Goal: Task Accomplishment & Management: Manage account settings

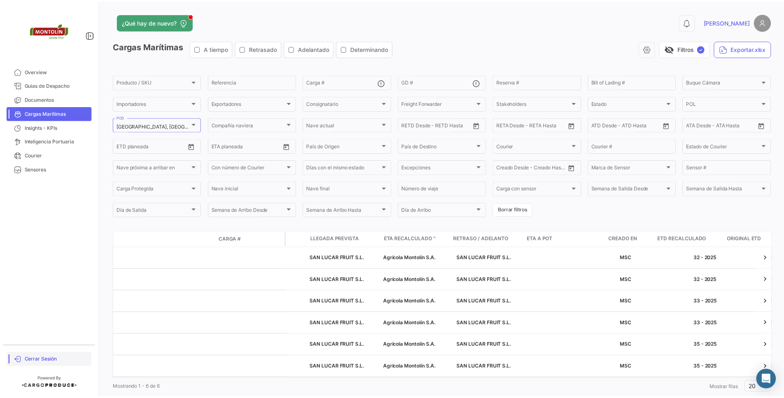
scroll to position [0, 650]
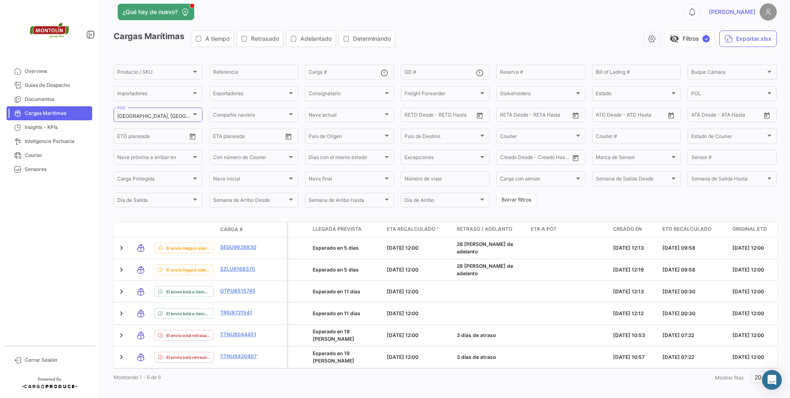
click at [63, 347] on div "Overview Guias de Despacho Documentos Cargas Marítimas Insights - KPIs Intelige…" at bounding box center [49, 199] width 99 height 398
click at [63, 357] on span "Cerrar Sesión" at bounding box center [57, 359] width 64 height 7
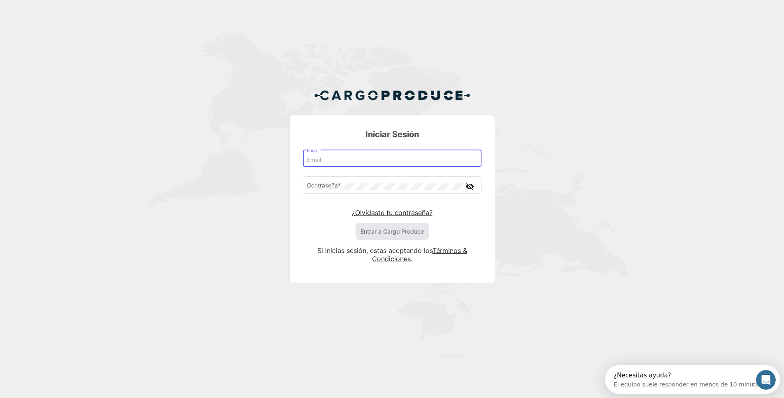
click at [370, 162] on input "Email" at bounding box center [392, 159] width 170 height 7
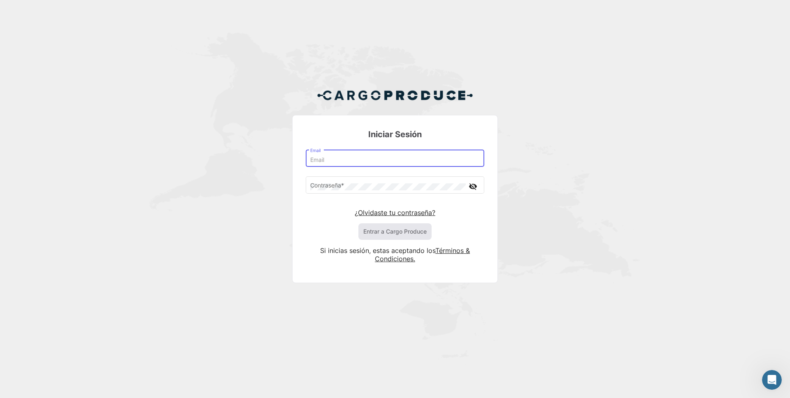
click at [250, 108] on div "Iniciar Sesión Email Contraseña * visibility_off ¿Olvidaste tu contraseña? Entr…" at bounding box center [395, 189] width 790 height 378
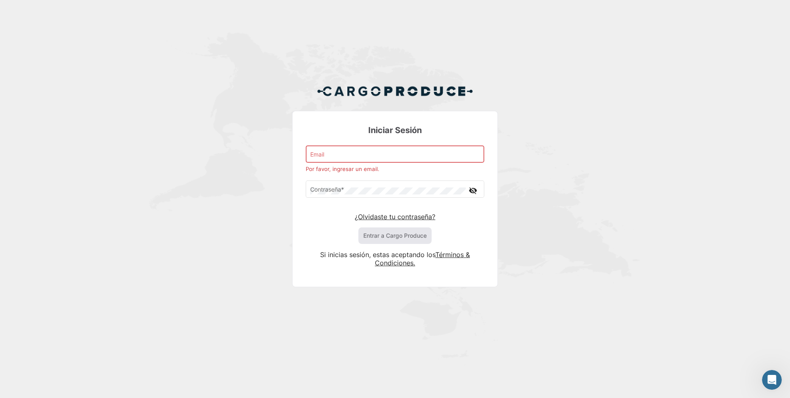
click at [329, 152] on input "Email" at bounding box center [395, 155] width 170 height 7
type input "[PERSON_NAME][EMAIL_ADDRESS][DOMAIN_NAME]"
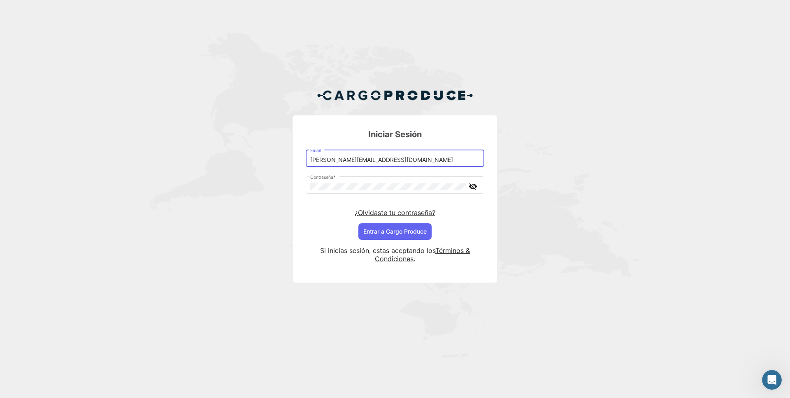
click at [393, 240] on div "Si inicias sesión, estas aceptando los Términos & Condiciones." at bounding box center [395, 255] width 179 height 30
click at [394, 236] on button "Entrar a Cargo Produce" at bounding box center [395, 231] width 73 height 16
